Goal: Check status: Check status

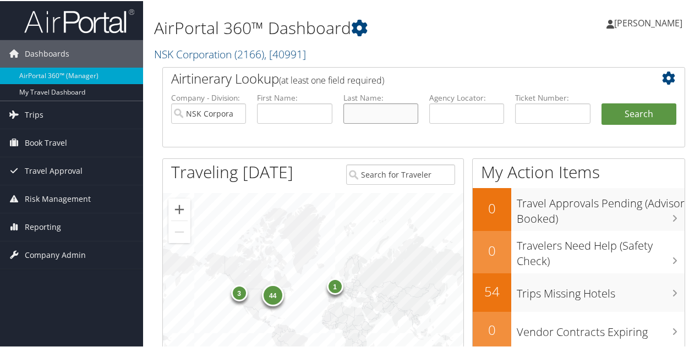
click at [363, 113] on input "text" at bounding box center [380, 112] width 75 height 20
type input "PARKINSON"
click at [628, 111] on button "Search" at bounding box center [638, 113] width 75 height 22
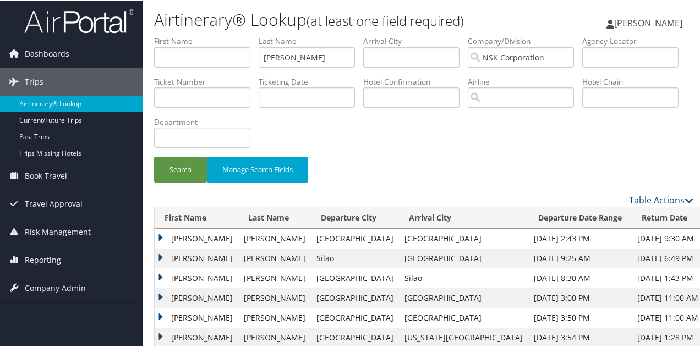
click at [181, 297] on td "BRENT HAROLD" at bounding box center [197, 297] width 84 height 20
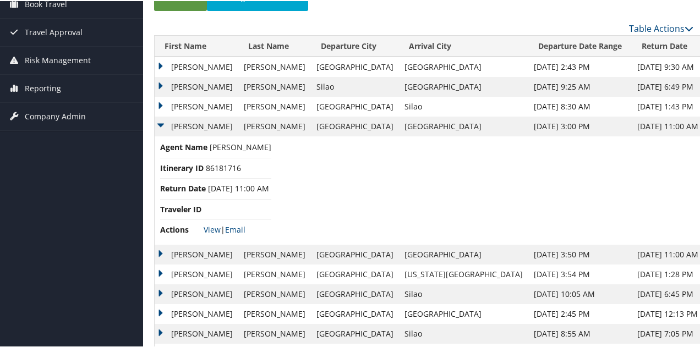
scroll to position [175, 0]
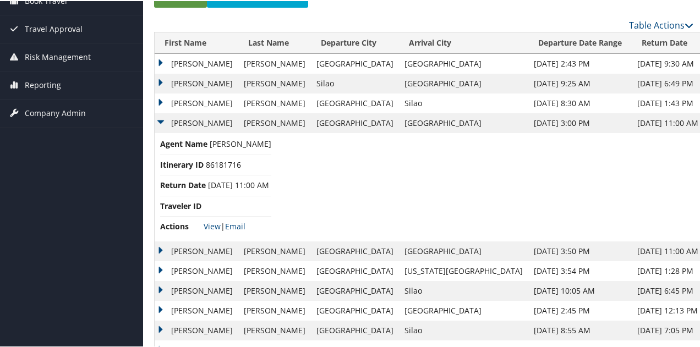
click at [161, 117] on td "BRENT HAROLD" at bounding box center [197, 122] width 84 height 20
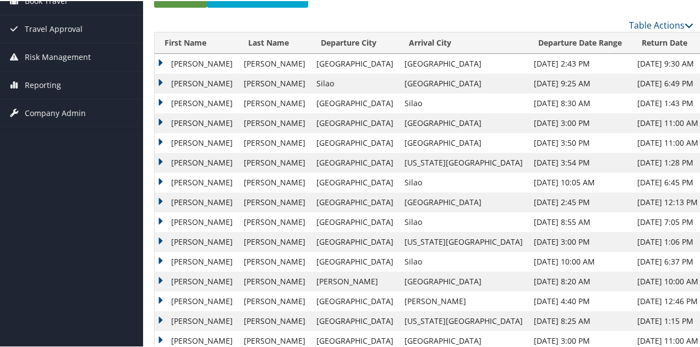
click at [161, 142] on td "BRENT HAROLD" at bounding box center [197, 142] width 84 height 20
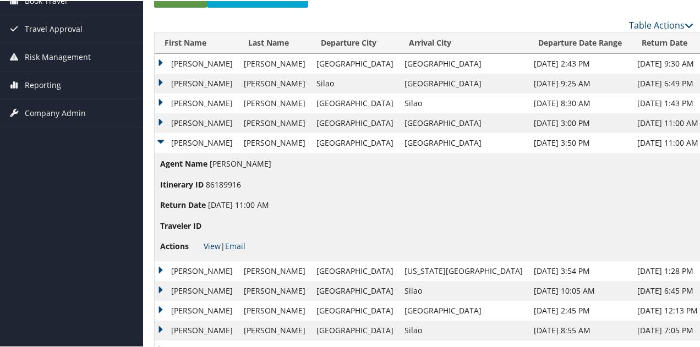
click at [215, 244] on link "View" at bounding box center [211, 245] width 17 height 10
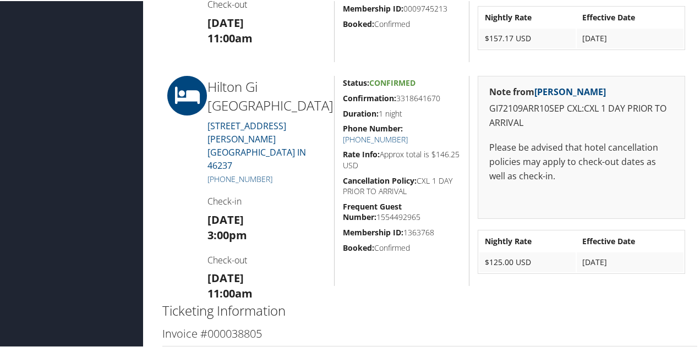
scroll to position [1256, 0]
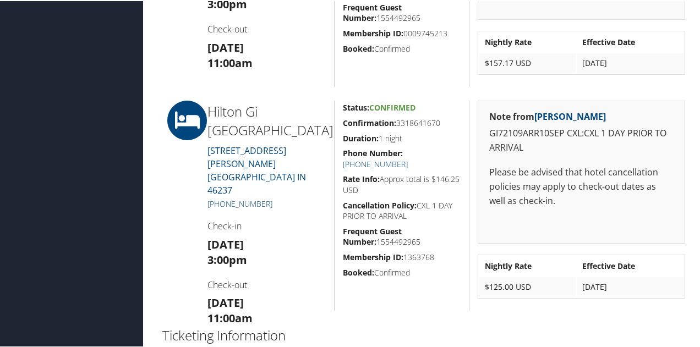
drag, startPoint x: 690, startPoint y: 206, endPoint x: 680, endPoint y: 238, distance: 33.4
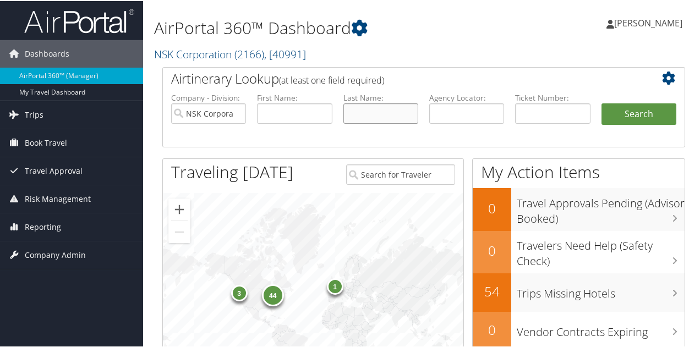
click at [366, 107] on input "text" at bounding box center [380, 112] width 75 height 20
type input "erickson"
click at [625, 115] on button "Search" at bounding box center [638, 113] width 75 height 22
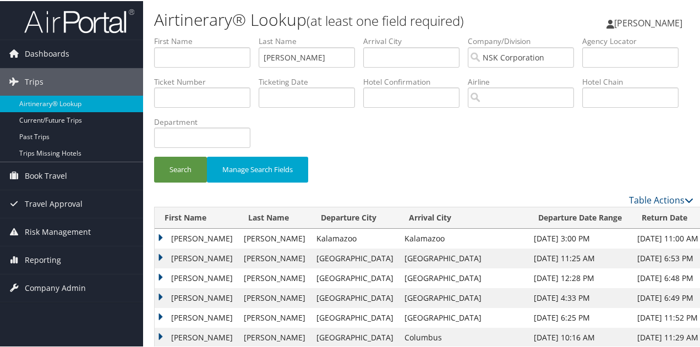
click at [163, 237] on td "MATTHEW RYAN" at bounding box center [197, 238] width 84 height 20
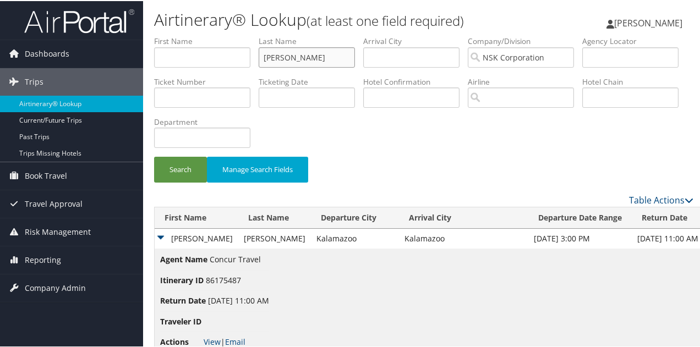
click at [317, 57] on input "erickson" at bounding box center [306, 56] width 96 height 20
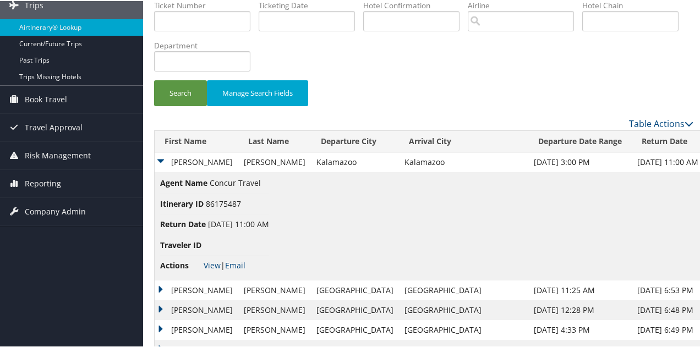
scroll to position [79, 0]
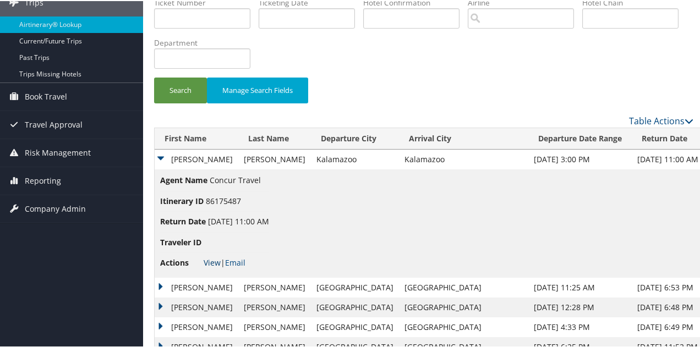
click at [211, 257] on link "View" at bounding box center [211, 261] width 17 height 10
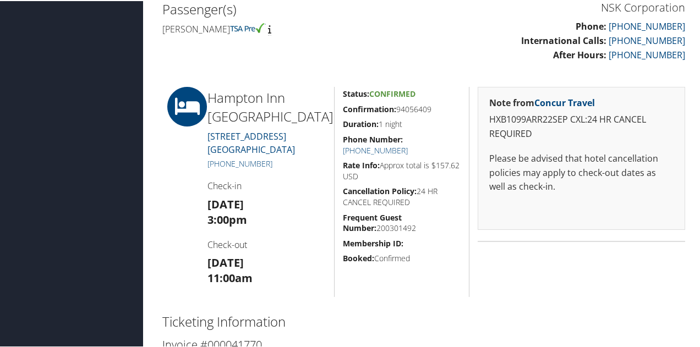
scroll to position [277, 0]
